Goal: Task Accomplishment & Management: Manage account settings

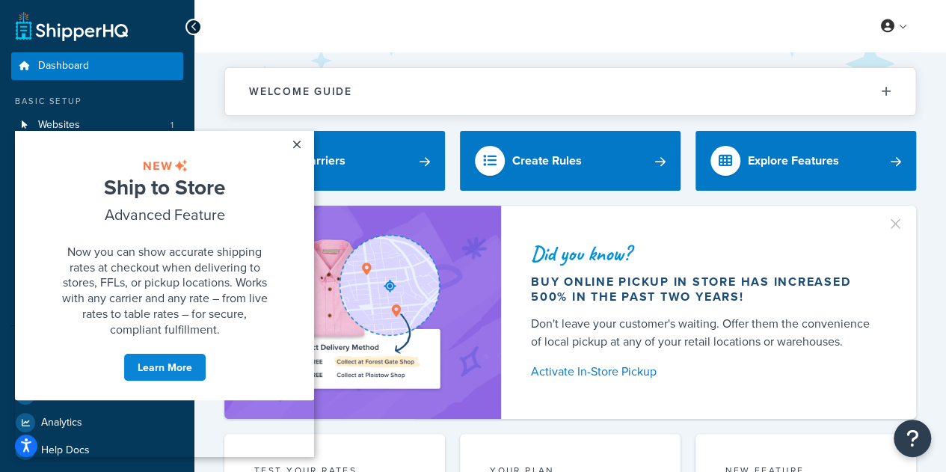
drag, startPoint x: 292, startPoint y: 143, endPoint x: 419, endPoint y: 254, distance: 169.0
click at [292, 143] on link "×" at bounding box center [296, 144] width 26 height 27
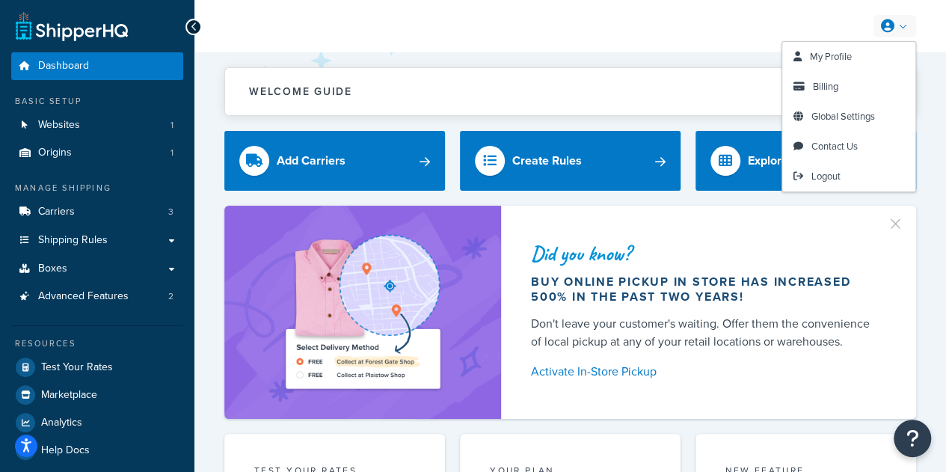
click at [890, 28] on icon at bounding box center [887, 25] width 13 height 13
click at [856, 50] on link "My Profile" at bounding box center [848, 57] width 133 height 30
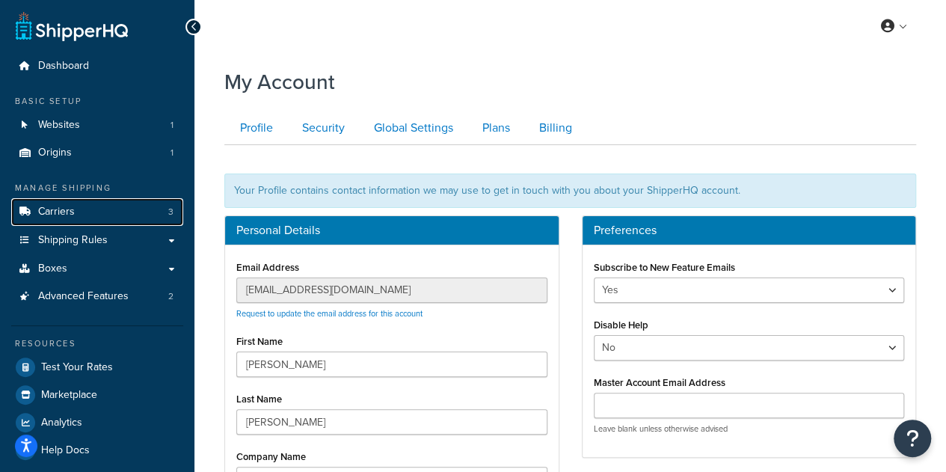
click at [132, 215] on link "Carriers 3" at bounding box center [97, 212] width 172 height 28
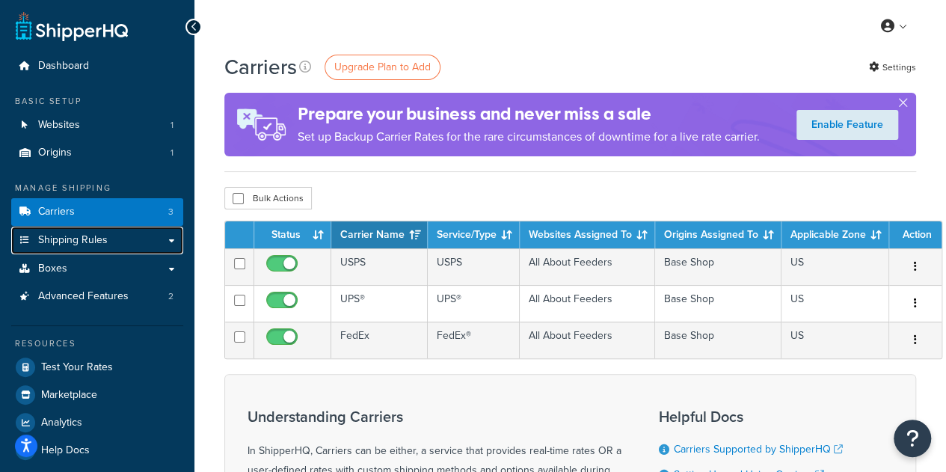
click at [94, 239] on span "Shipping Rules" at bounding box center [73, 240] width 70 height 13
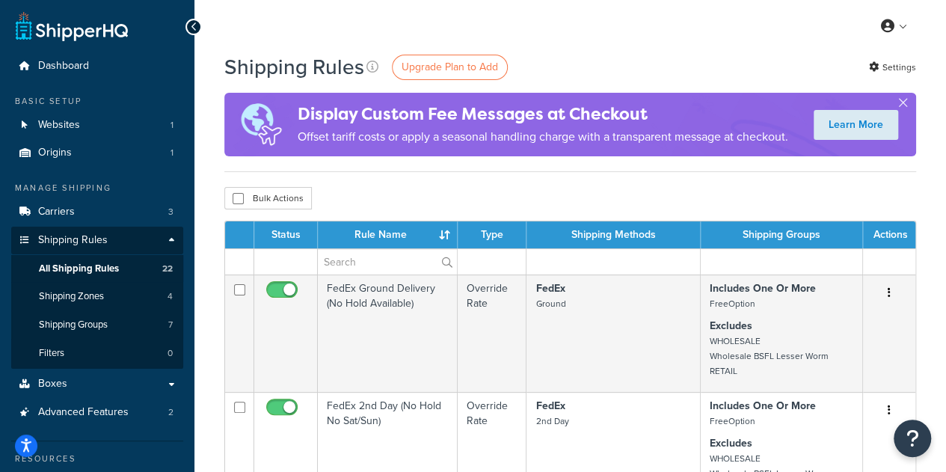
scroll to position [75, 0]
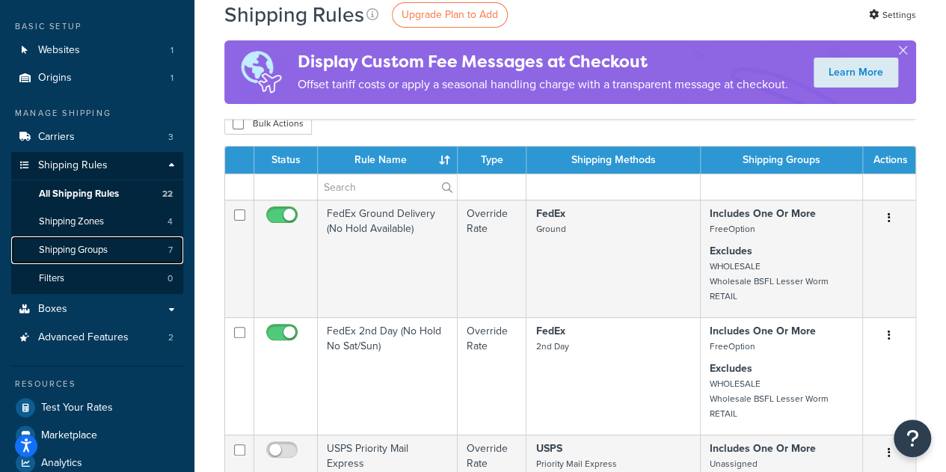
click at [119, 252] on link "Shipping Groups 7" at bounding box center [97, 250] width 172 height 28
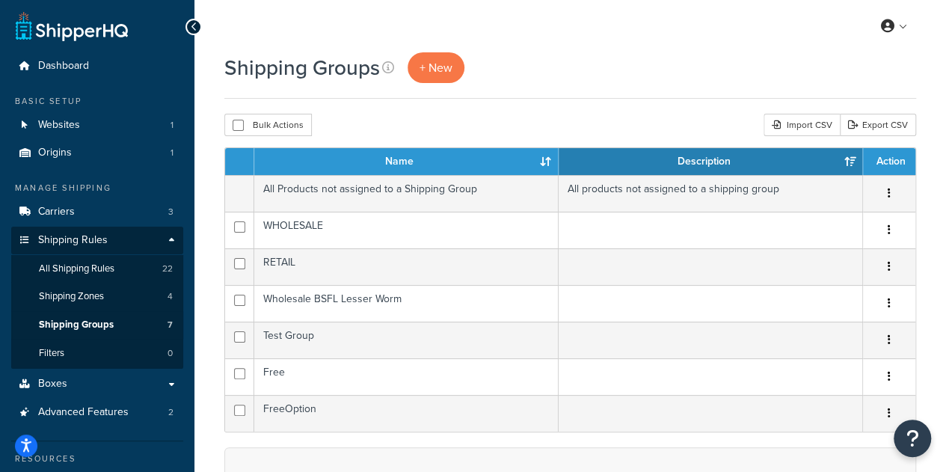
click at [894, 268] on button "button" at bounding box center [888, 267] width 21 height 24
click at [380, 272] on td "RETAIL" at bounding box center [406, 266] width 304 height 37
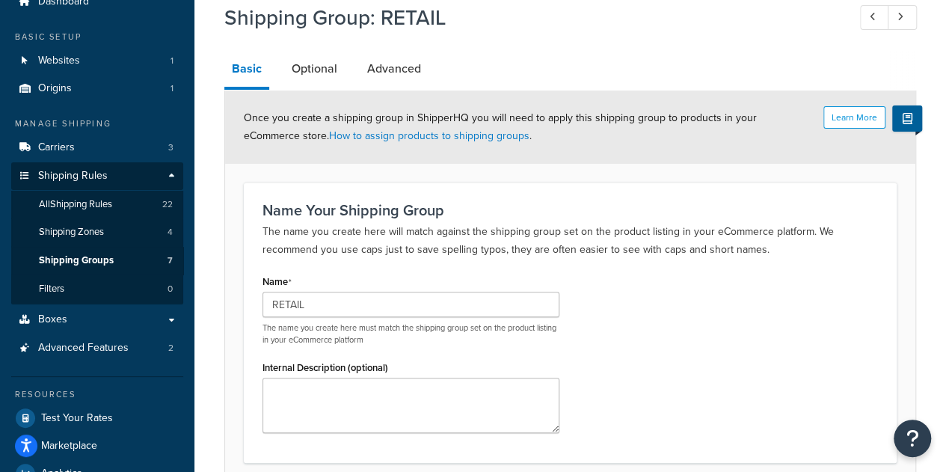
scroll to position [40, 0]
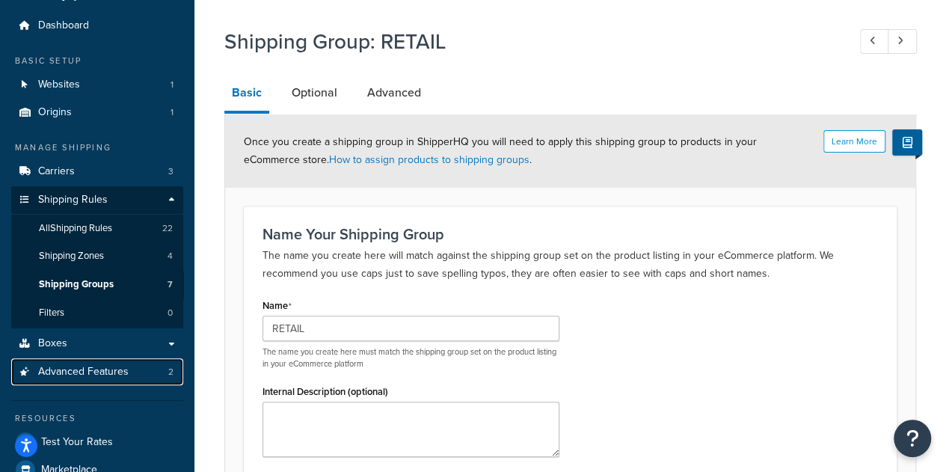
click at [75, 377] on span "Advanced Features" at bounding box center [83, 372] width 90 height 13
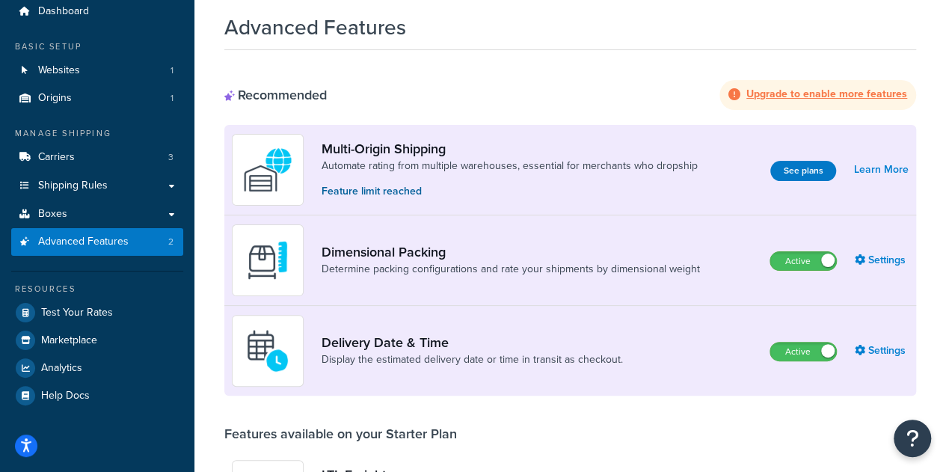
scroll to position [40, 0]
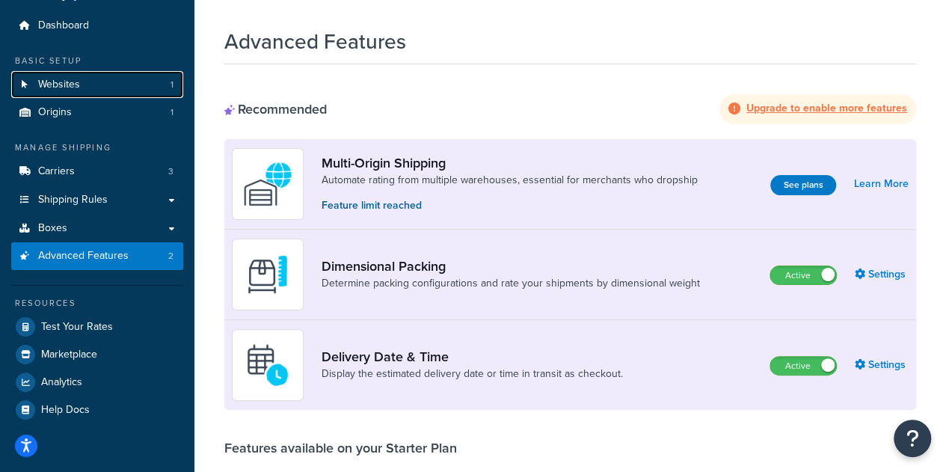
click at [114, 86] on link "Websites 1" at bounding box center [97, 85] width 172 height 28
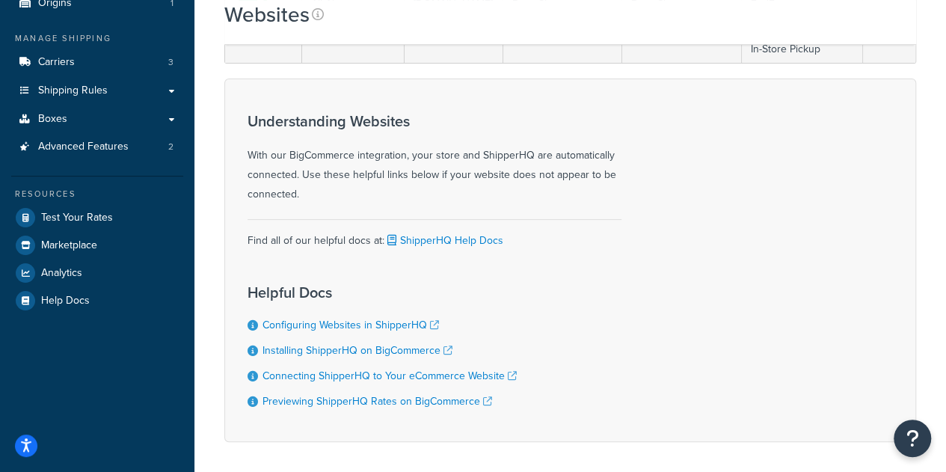
scroll to position [75, 0]
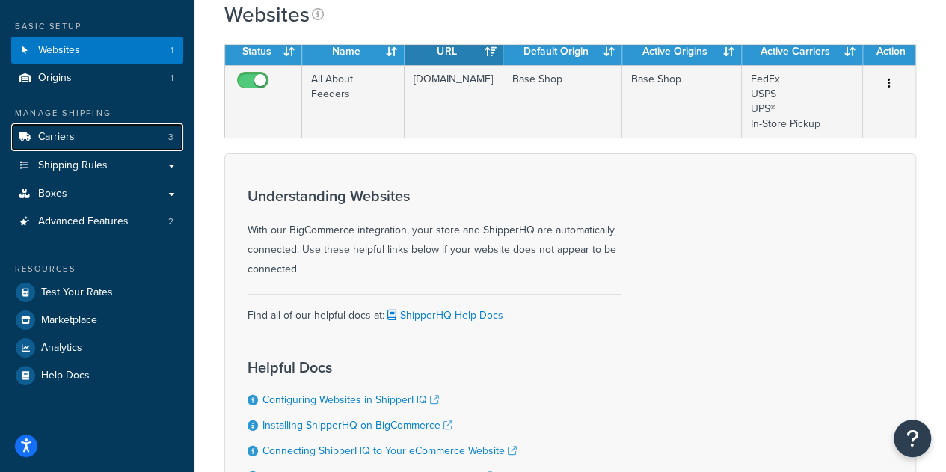
click at [105, 144] on link "Carriers 3" at bounding box center [97, 137] width 172 height 28
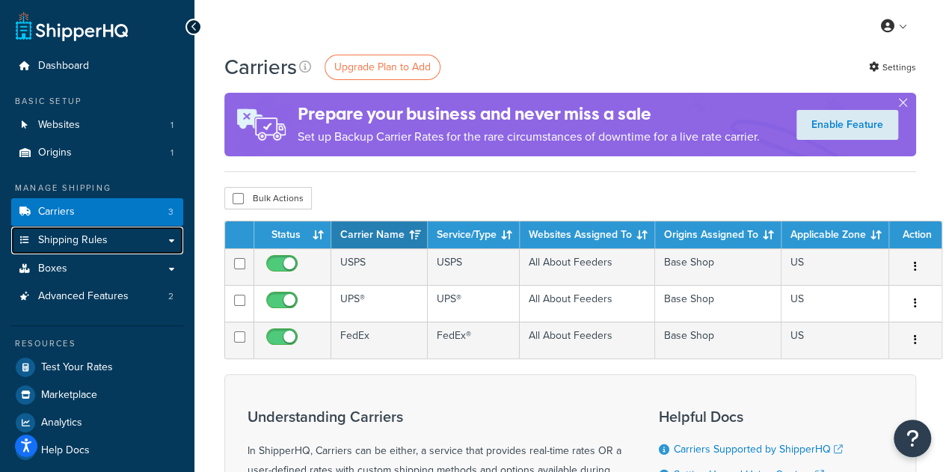
click at [93, 243] on span "Shipping Rules" at bounding box center [73, 240] width 70 height 13
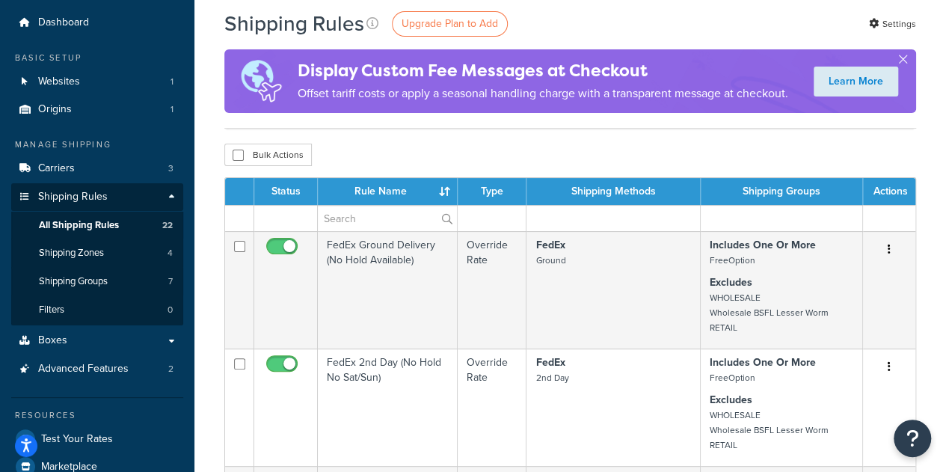
scroll to position [75, 0]
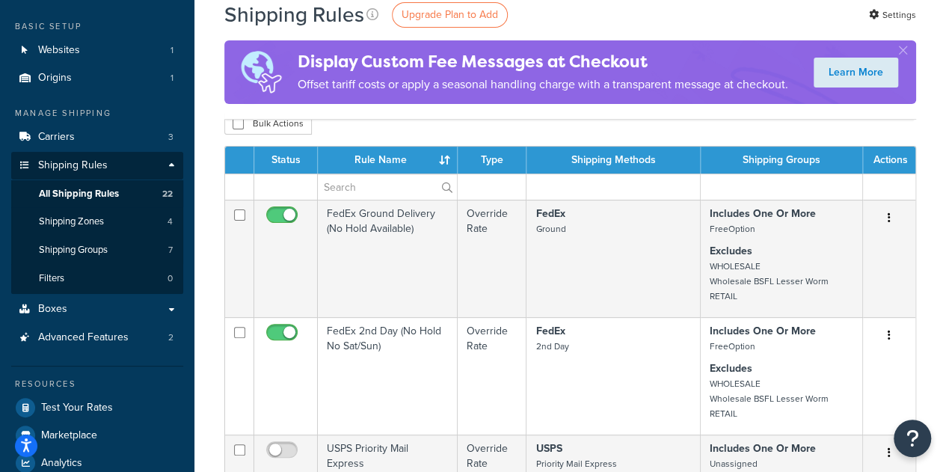
click at [903, 52] on button "button" at bounding box center [903, 54] width 4 height 4
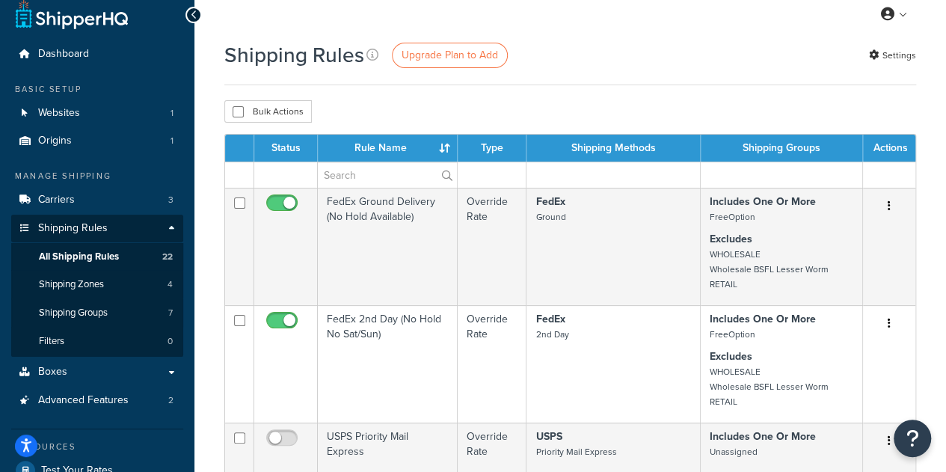
scroll to position [0, 0]
